Goal: Browse casually: Explore the website without a specific task or goal

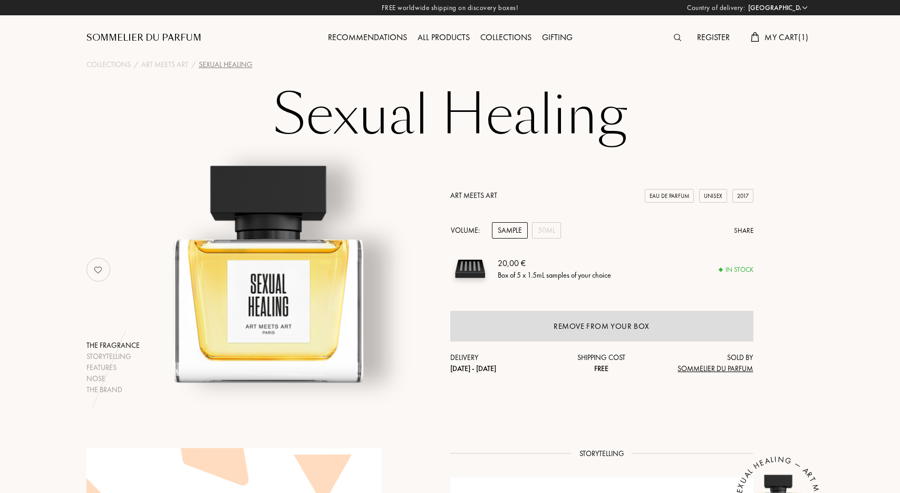
select select "PT"
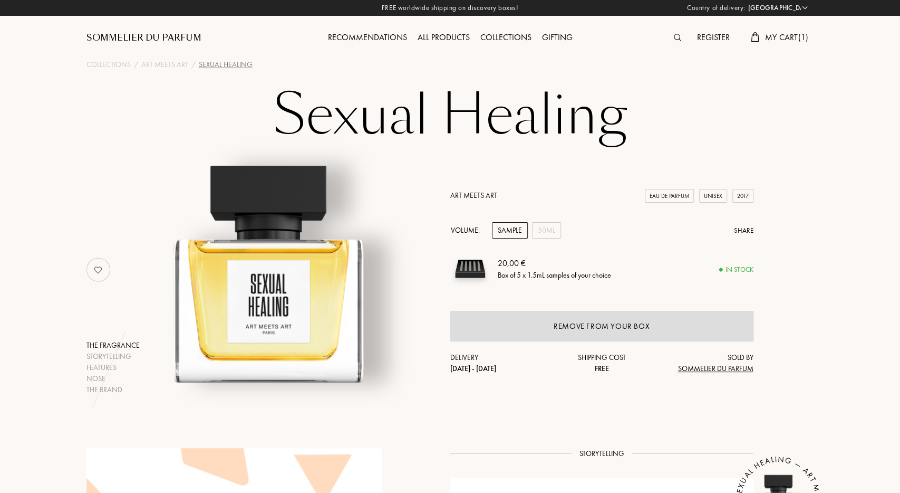
click at [503, 234] on div "Sample" at bounding box center [510, 230] width 36 height 16
click at [778, 40] on span "My Cart ( 1 )" at bounding box center [787, 37] width 44 height 11
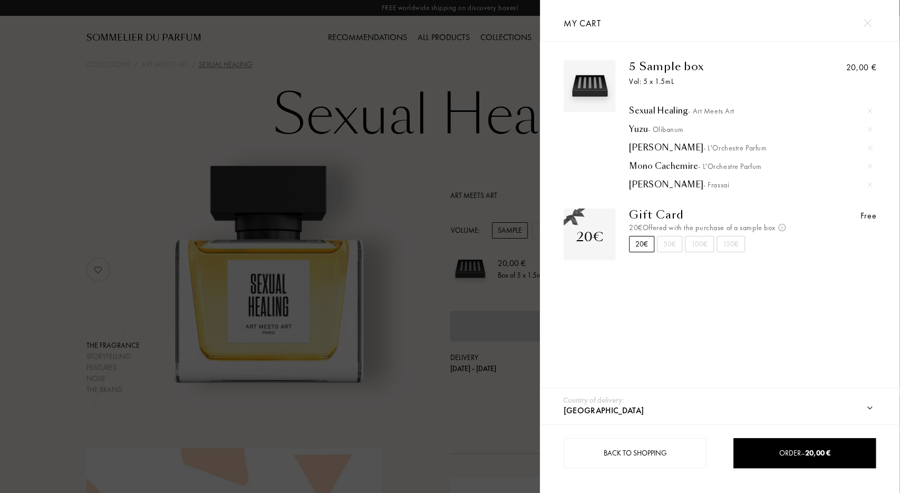
click at [383, 188] on div at bounding box center [270, 246] width 540 height 493
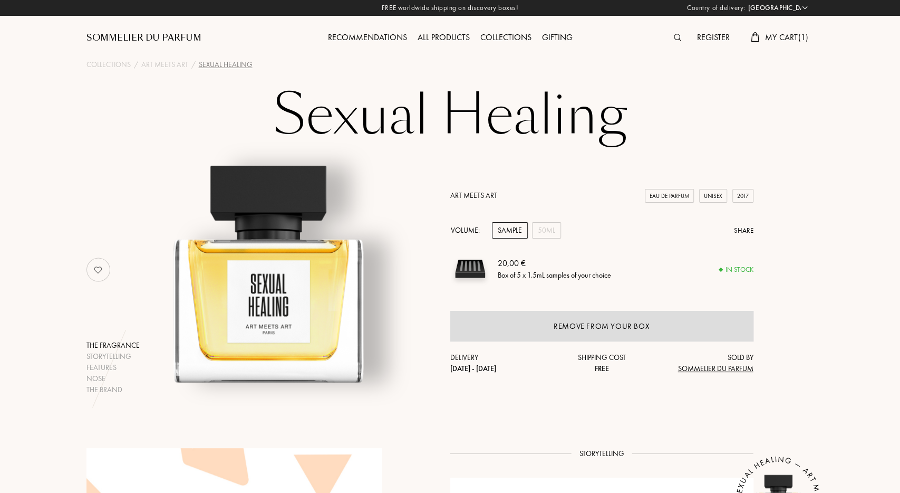
click at [437, 37] on div "All products" at bounding box center [443, 38] width 63 height 14
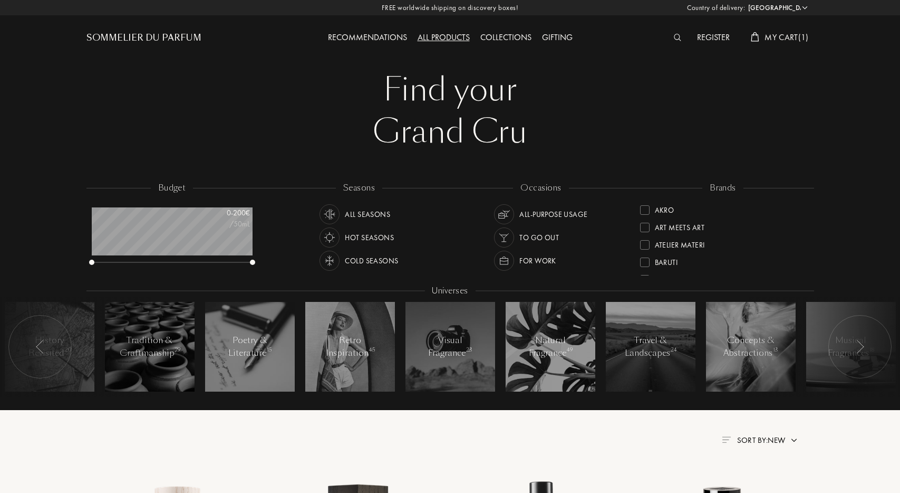
select select "PT"
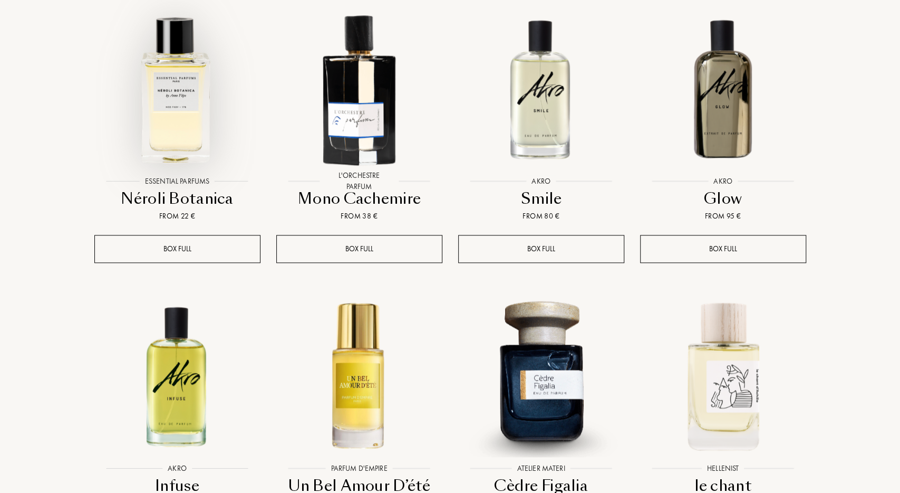
scroll to position [932, 0]
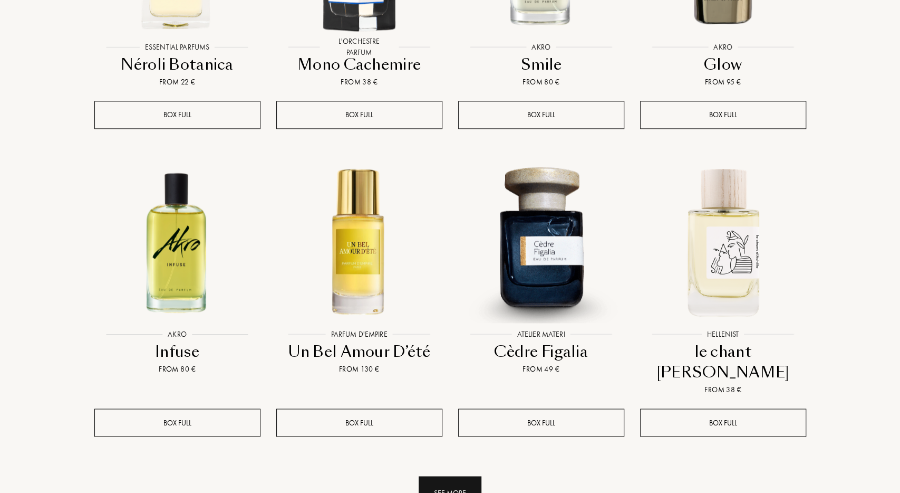
click at [446, 476] on div "See more" at bounding box center [450, 492] width 63 height 33
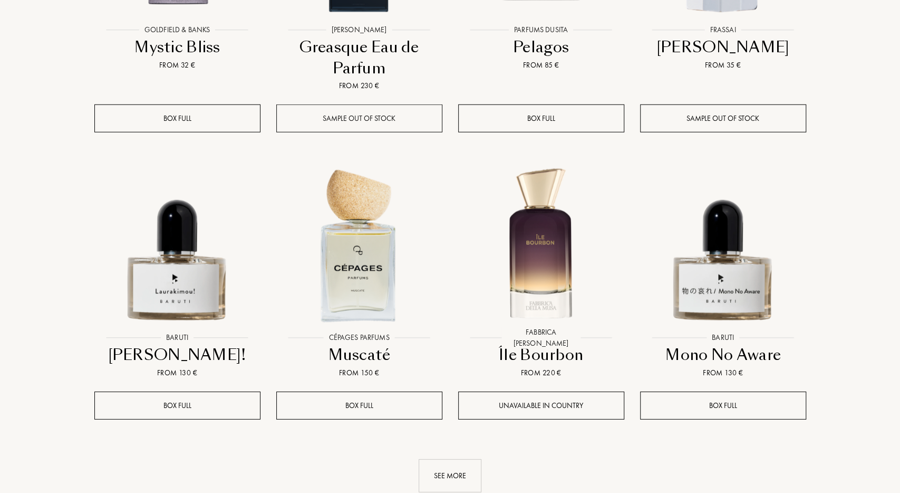
scroll to position [1920, 0]
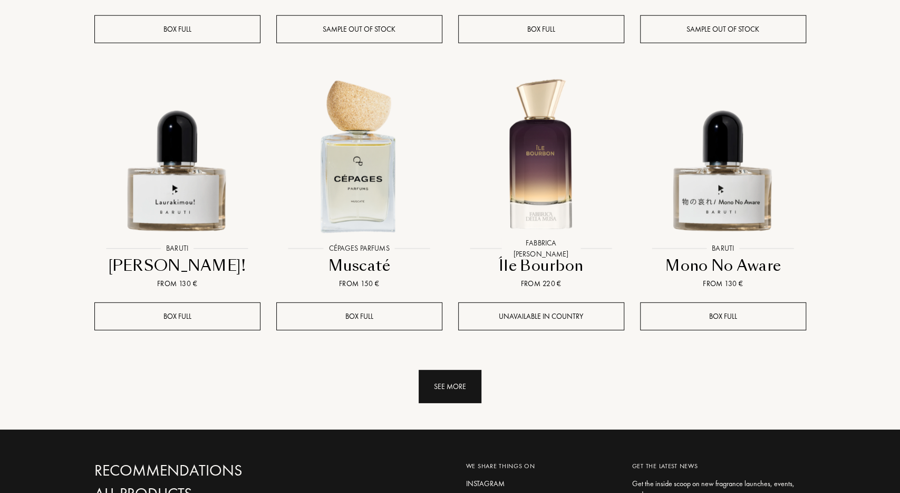
click at [463, 370] on div "See more" at bounding box center [450, 386] width 63 height 33
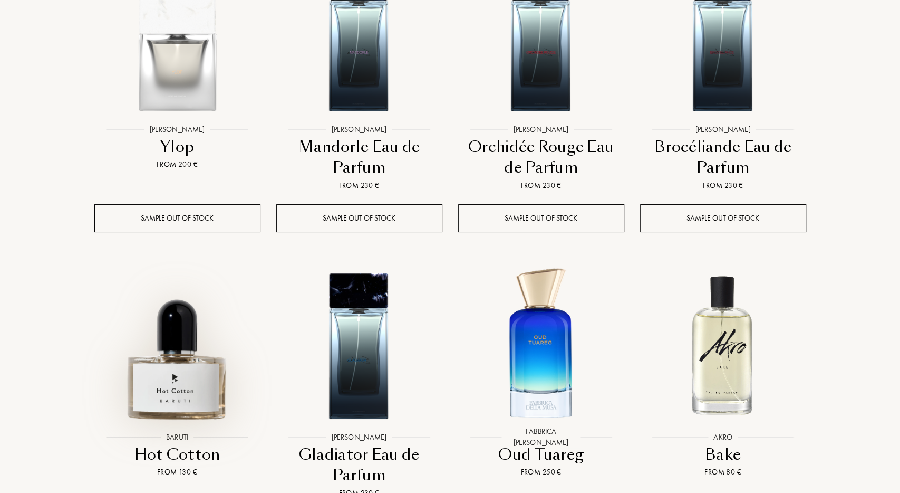
scroll to position [2852, 0]
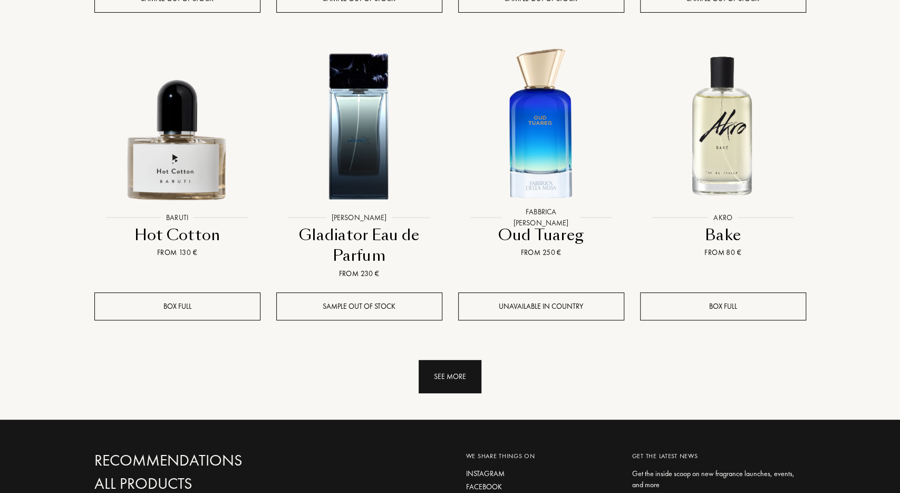
click at [419, 360] on div "See more" at bounding box center [450, 376] width 63 height 33
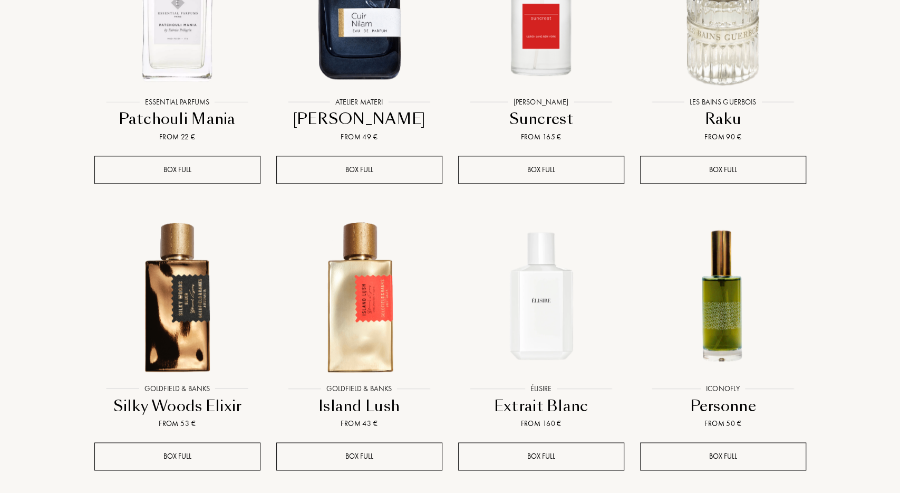
scroll to position [3620, 0]
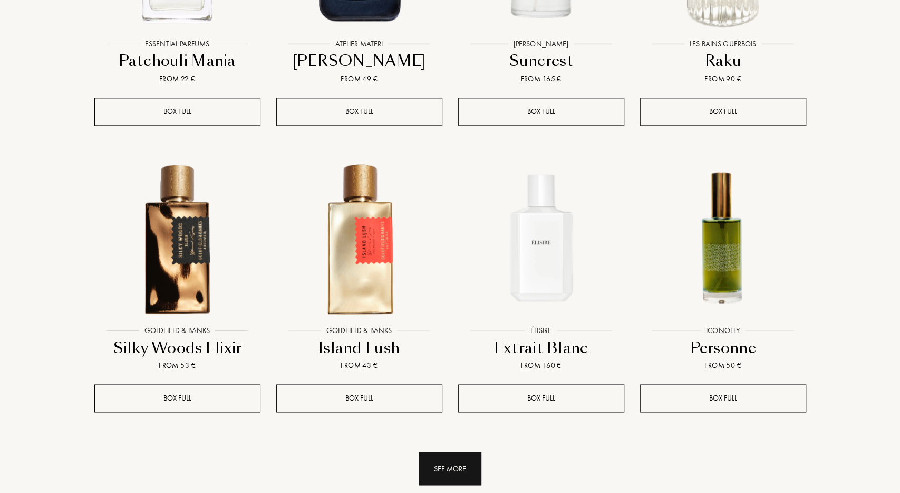
click at [464, 451] on div "See more" at bounding box center [450, 467] width 63 height 33
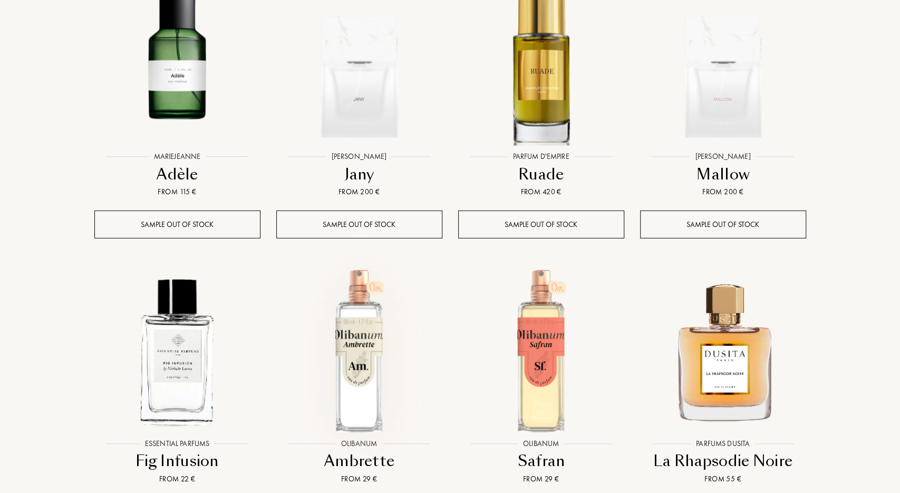
scroll to position [4662, 0]
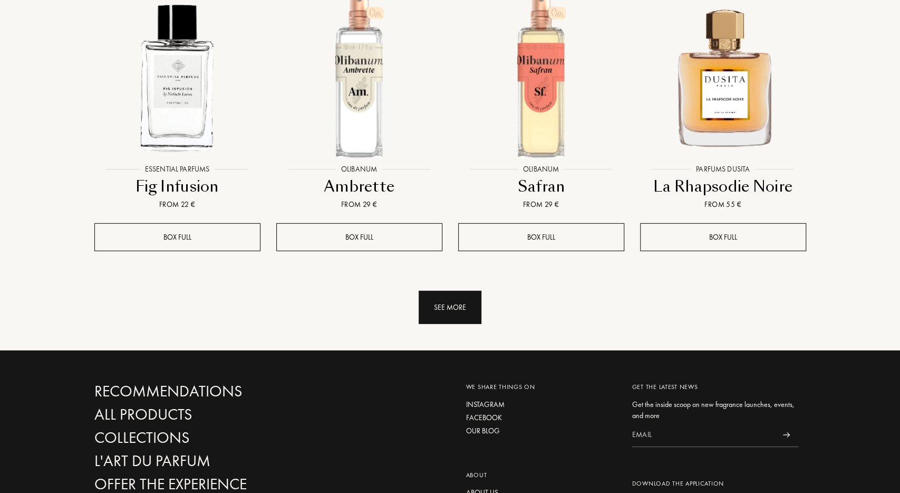
click at [457, 291] on div "See more" at bounding box center [450, 307] width 63 height 33
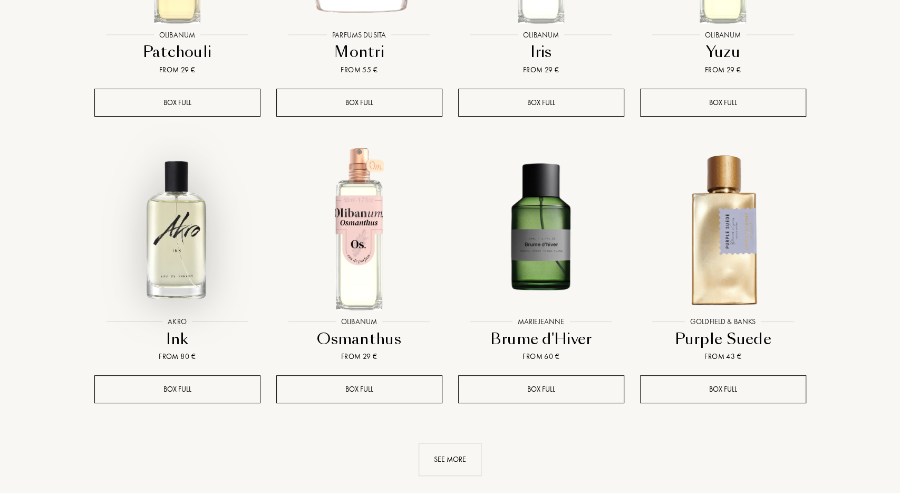
scroll to position [5375, 0]
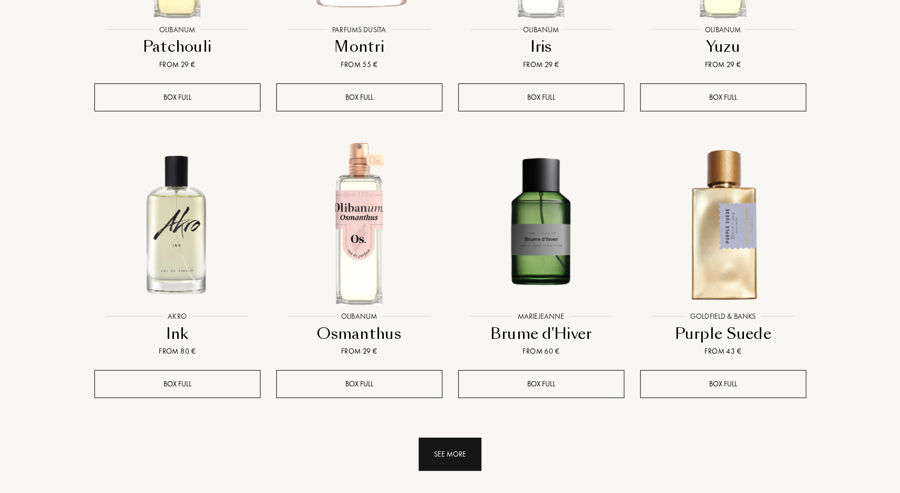
click at [472, 437] on div "See more" at bounding box center [450, 453] width 63 height 33
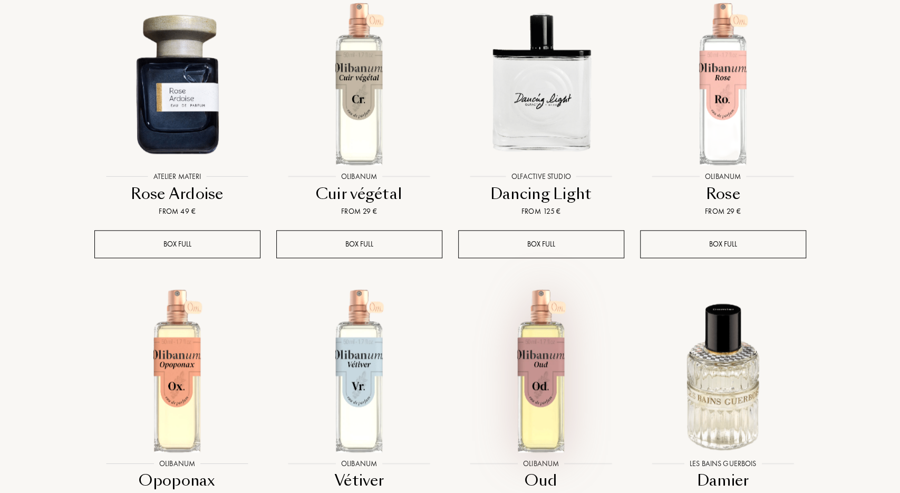
scroll to position [6253, 0]
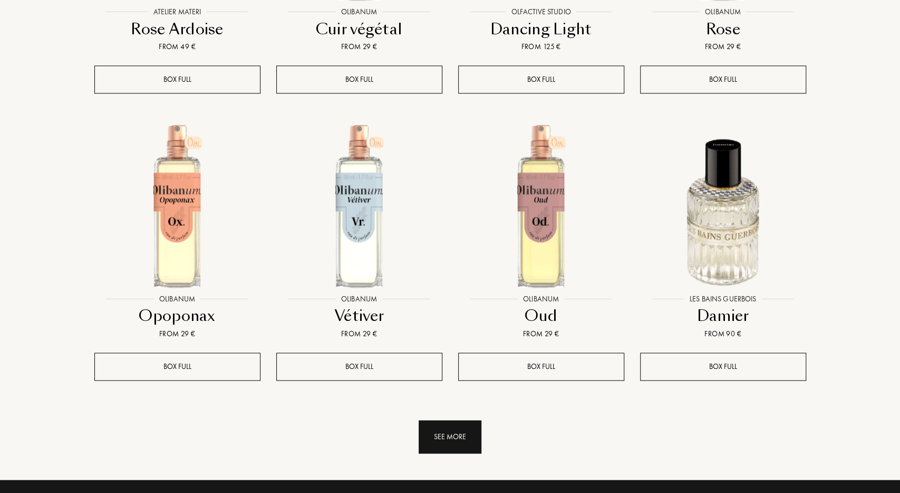
click at [454, 420] on div "See more" at bounding box center [450, 436] width 63 height 33
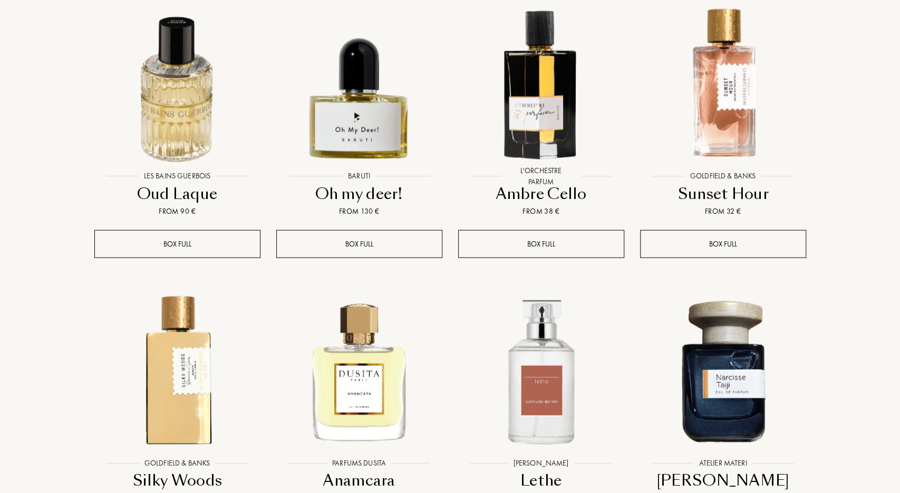
scroll to position [7021, 0]
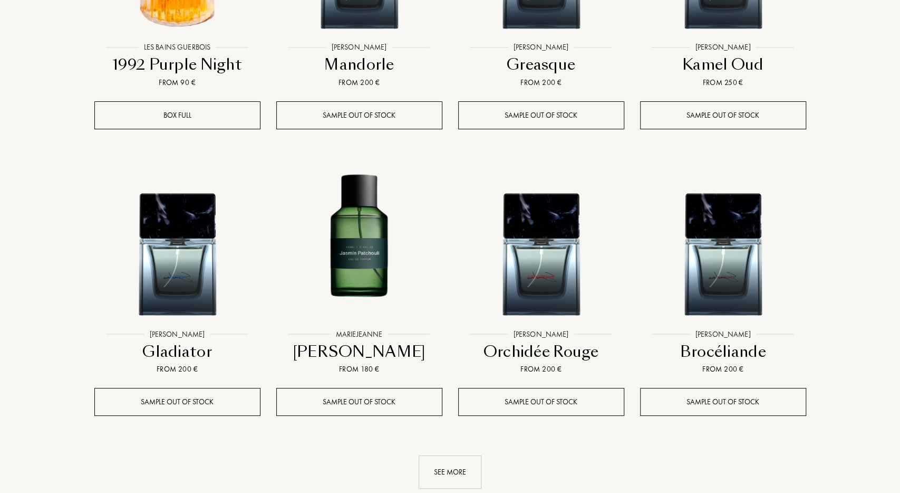
scroll to position [8063, 0]
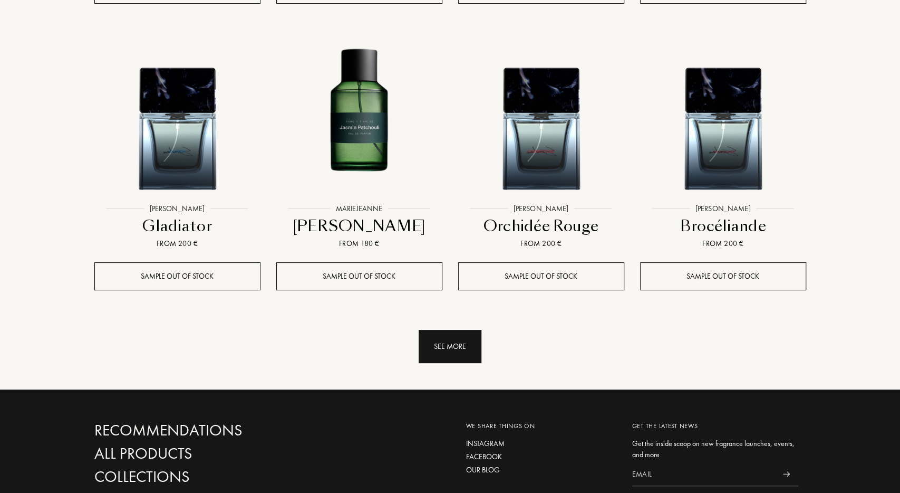
click at [427, 330] on div "See more" at bounding box center [450, 346] width 63 height 33
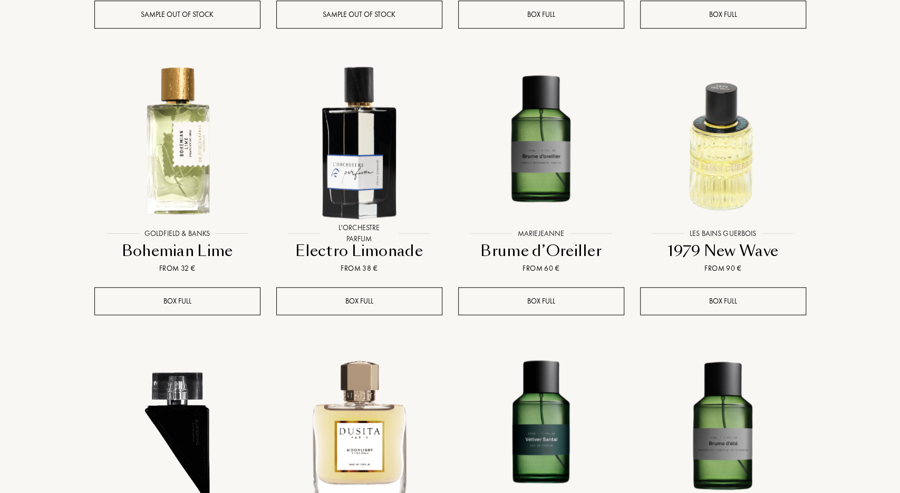
scroll to position [8831, 0]
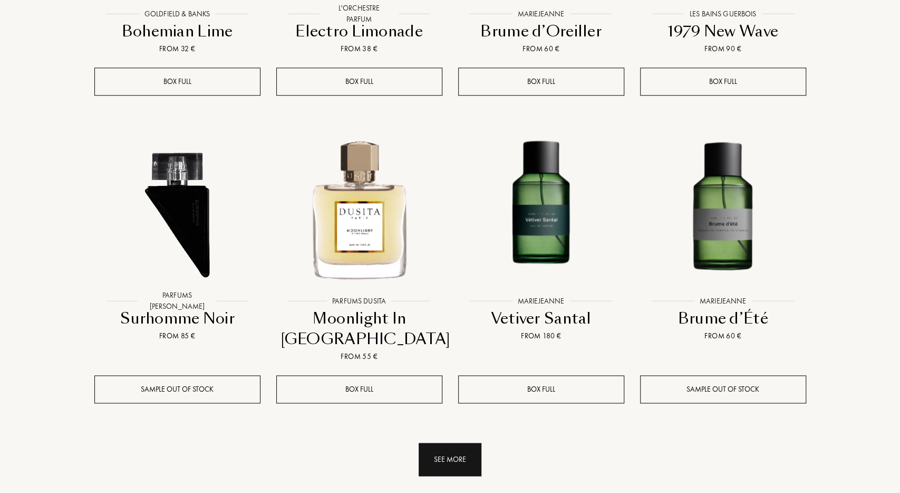
click at [426, 442] on div "See more" at bounding box center [450, 458] width 63 height 33
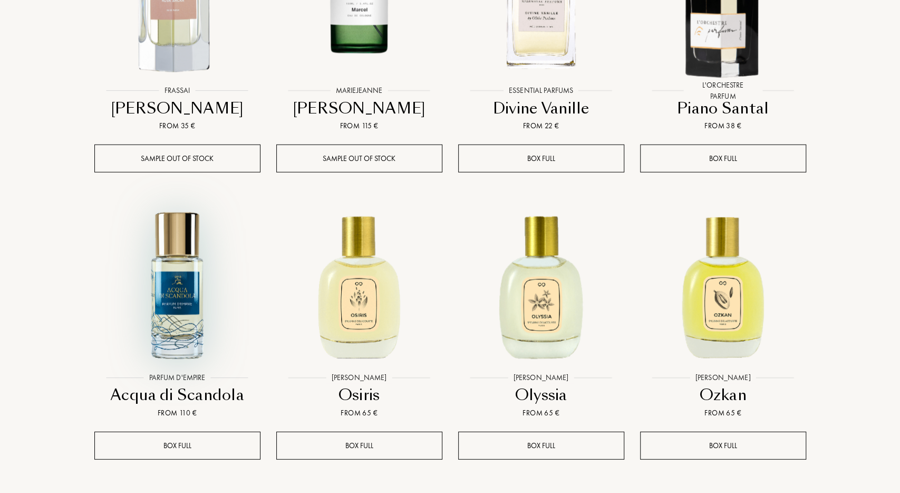
scroll to position [9763, 0]
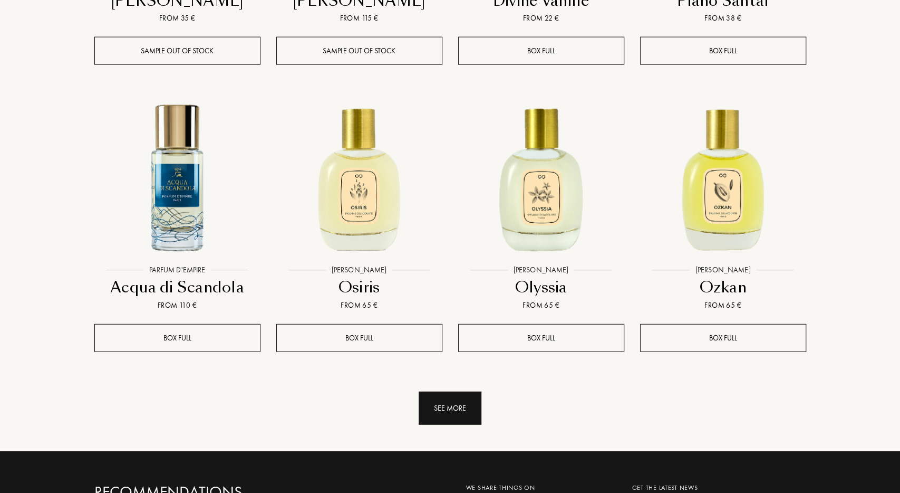
click at [430, 391] on div "See more" at bounding box center [450, 407] width 63 height 33
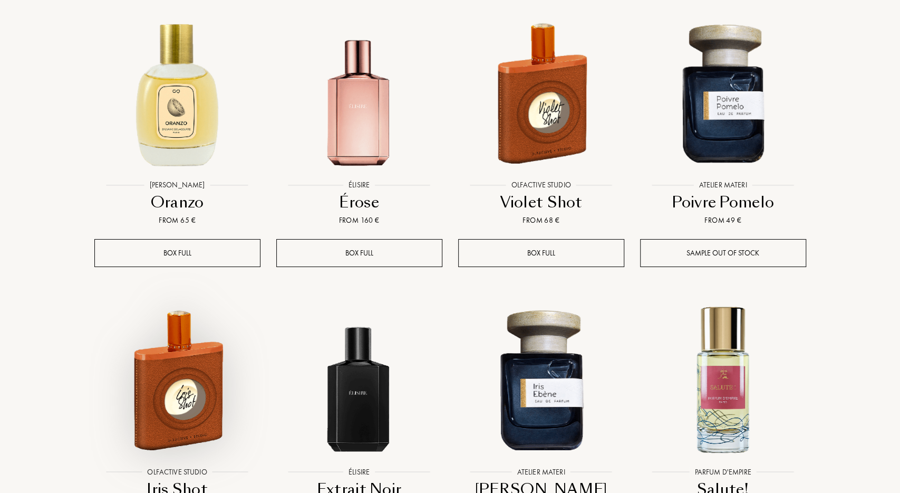
scroll to position [10695, 0]
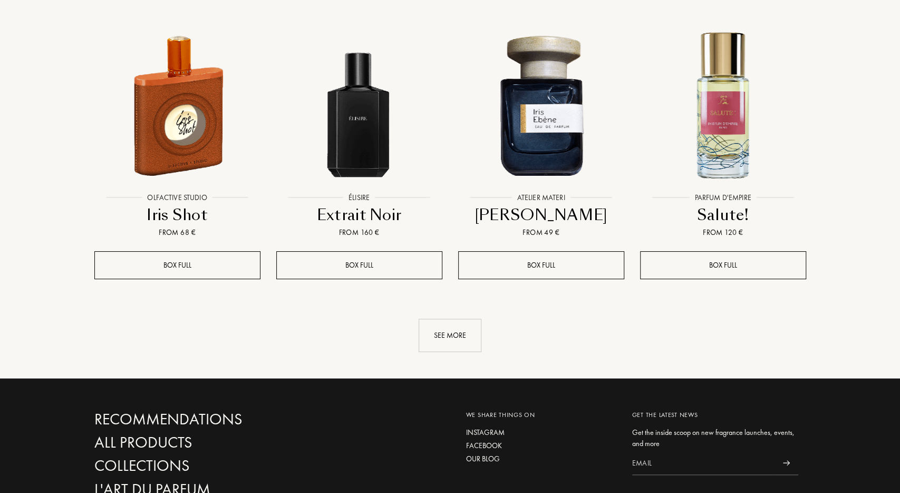
click at [446, 319] on div "See more" at bounding box center [450, 335] width 63 height 33
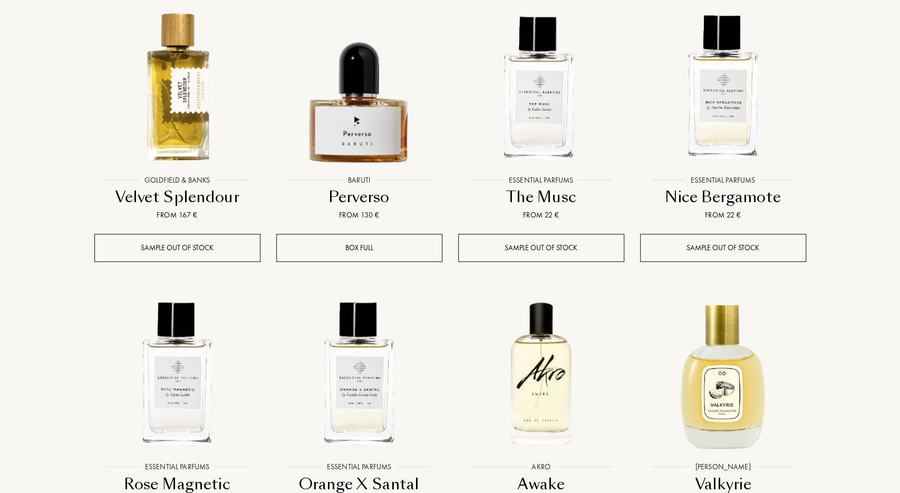
scroll to position [11354, 0]
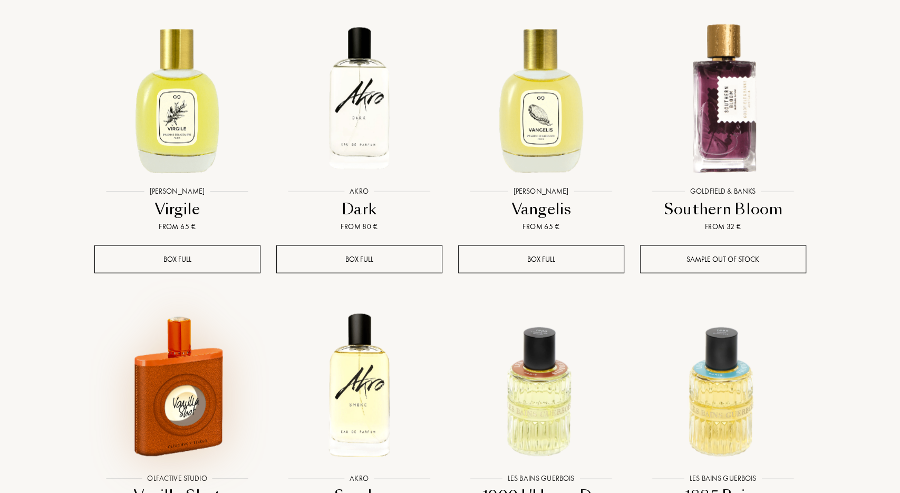
scroll to position [12341, 0]
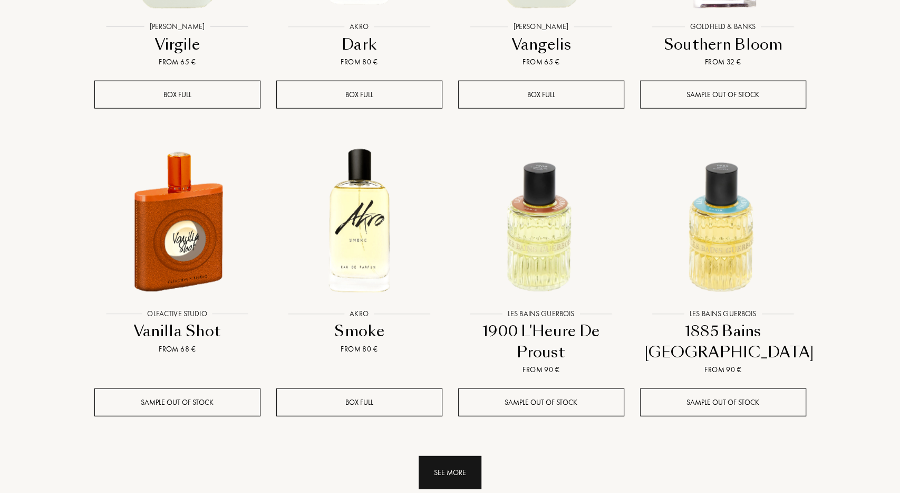
click at [458, 456] on div "See more" at bounding box center [450, 472] width 63 height 33
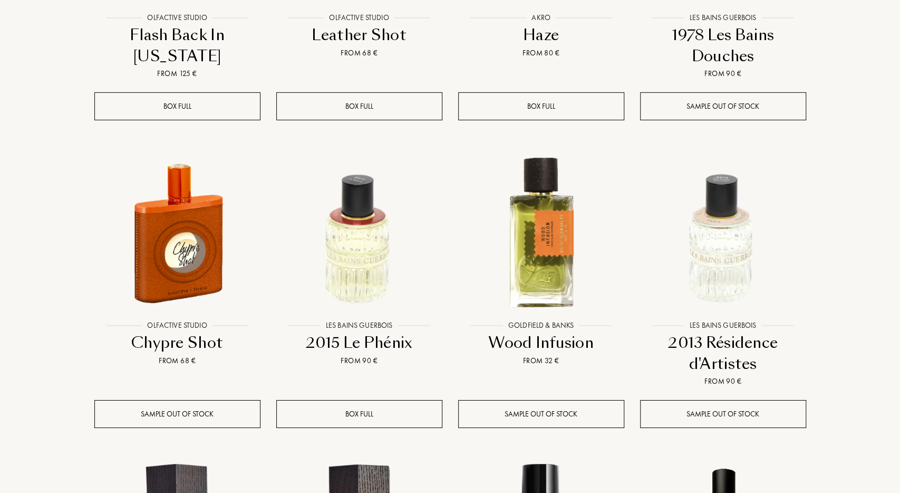
scroll to position [13164, 0]
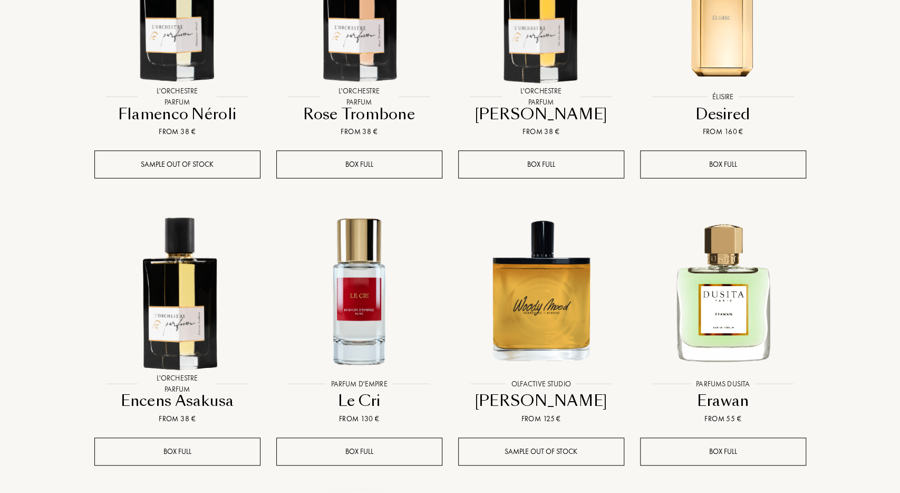
scroll to position [13986, 0]
